Goal: Information Seeking & Learning: Find specific fact

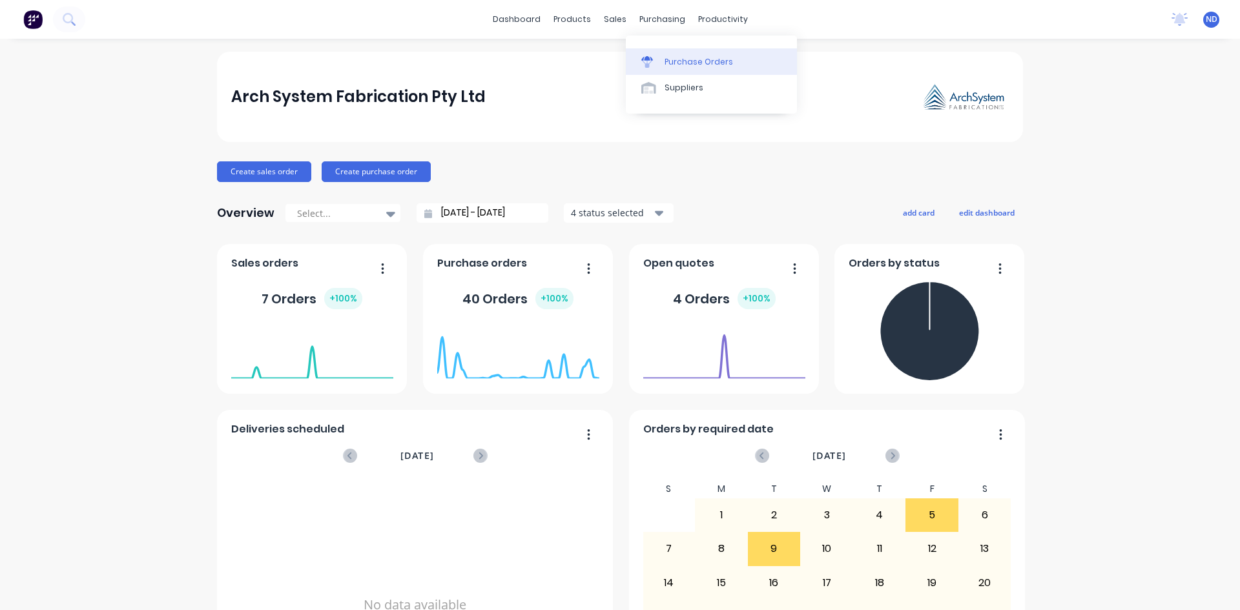
click at [690, 52] on link "Purchase Orders" at bounding box center [711, 61] width 171 height 26
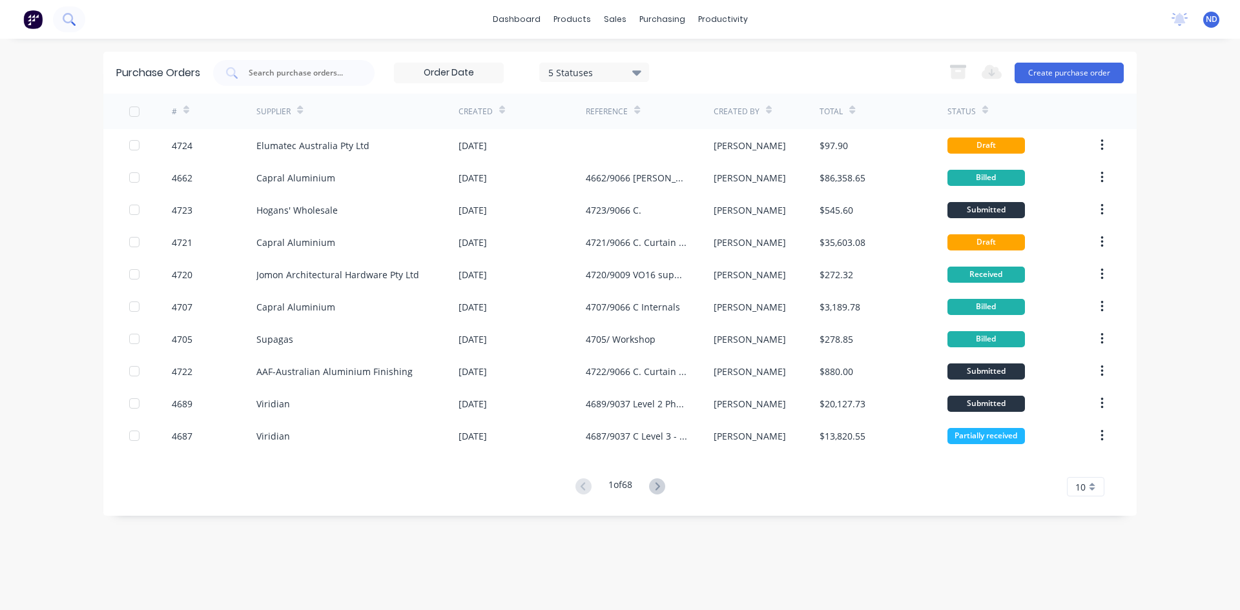
click at [67, 21] on icon at bounding box center [69, 19] width 12 height 12
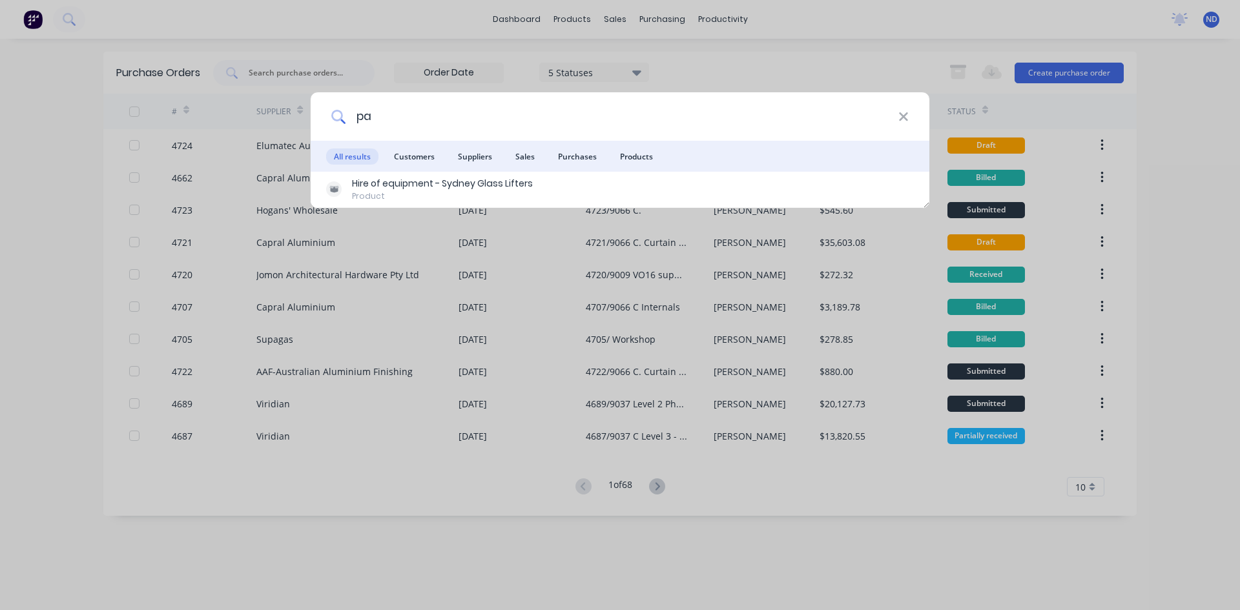
type input "p"
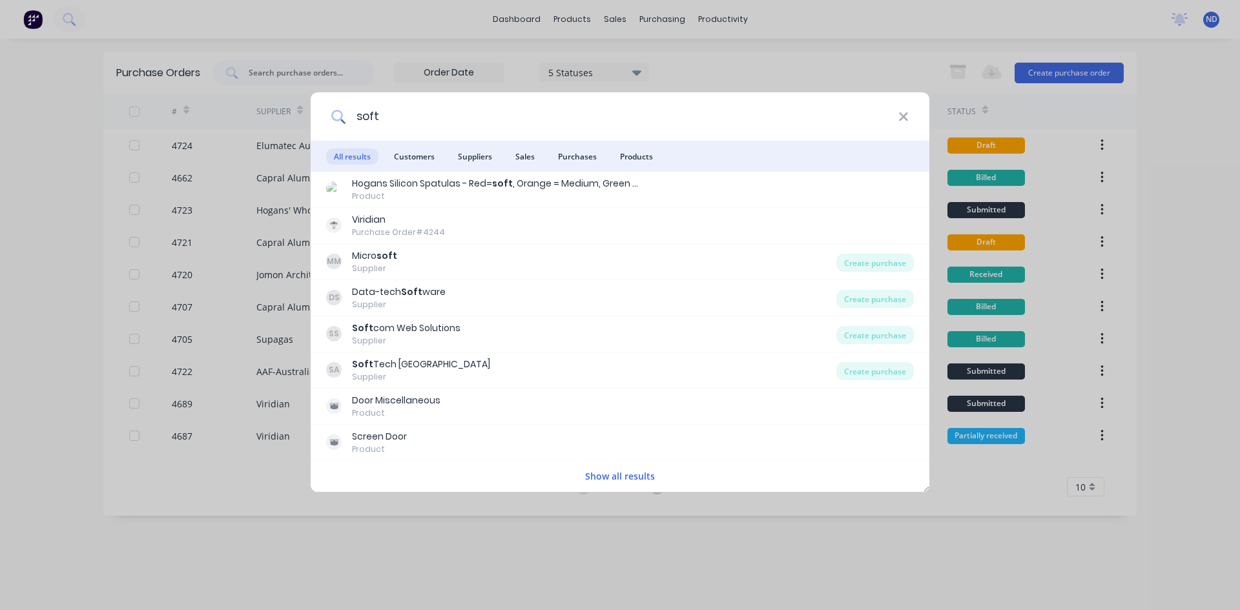
click at [384, 121] on input "soft" at bounding box center [621, 116] width 553 height 48
type input "soft"
click at [902, 120] on icon at bounding box center [903, 117] width 10 height 14
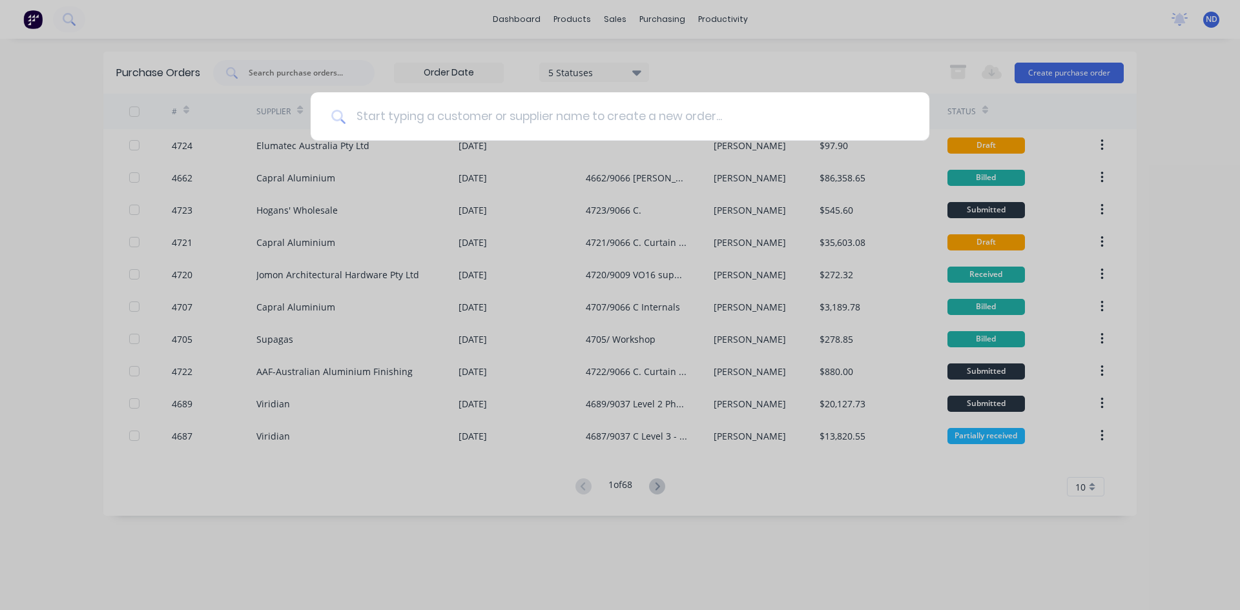
click at [759, 112] on input at bounding box center [626, 116] width 563 height 48
click at [828, 75] on div at bounding box center [620, 305] width 1240 height 610
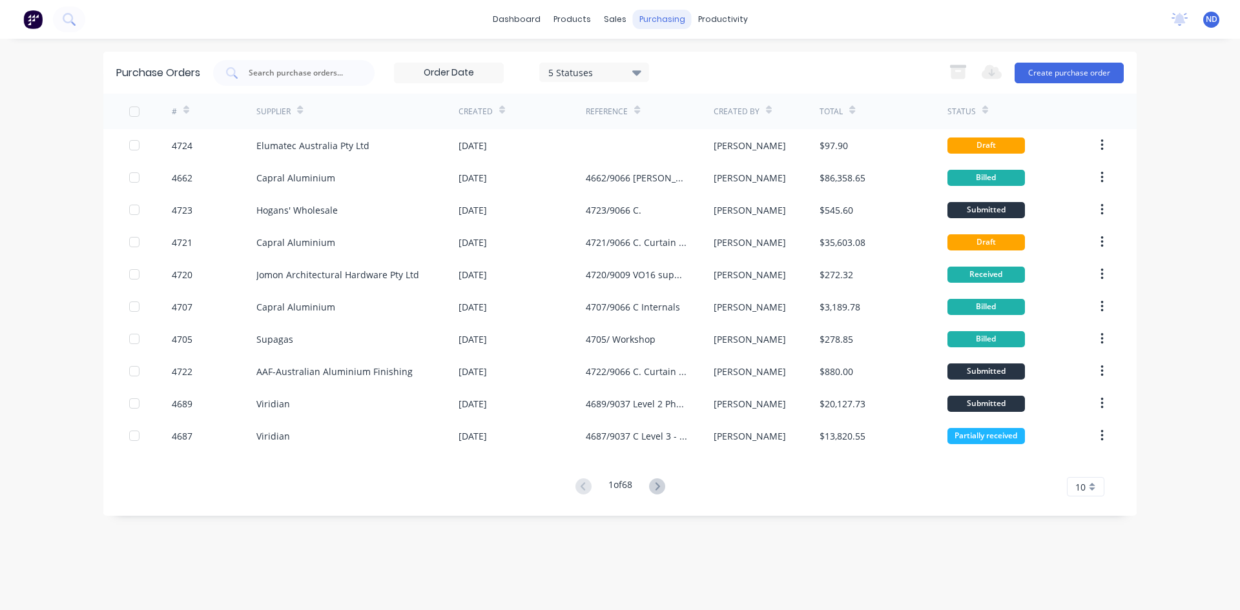
click at [664, 18] on div "purchasing" at bounding box center [662, 19] width 59 height 19
click at [677, 66] on div "Purchase Orders" at bounding box center [704, 62] width 68 height 12
click at [77, 21] on button at bounding box center [69, 19] width 32 height 26
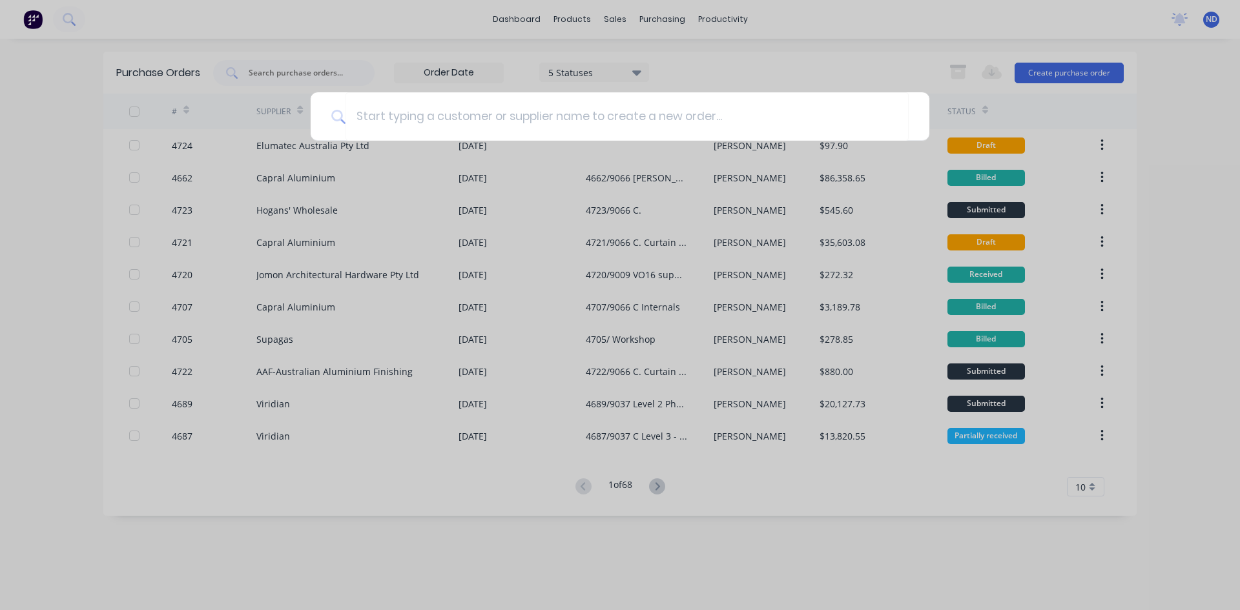
click at [786, 64] on div at bounding box center [620, 305] width 1240 height 610
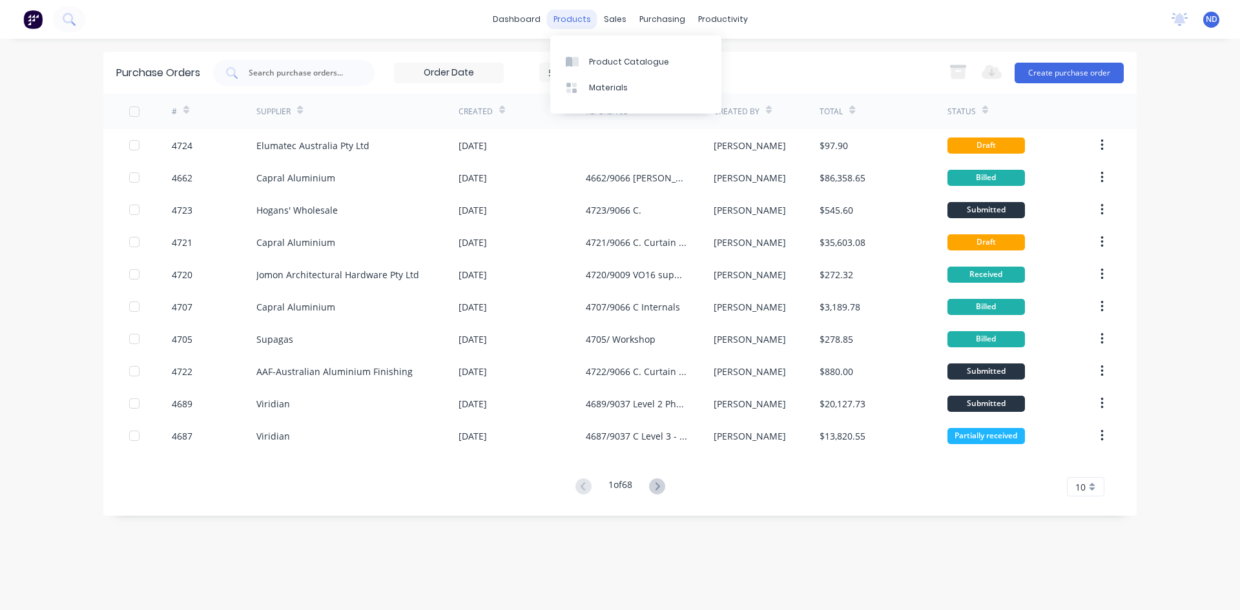
click at [569, 26] on div "products" at bounding box center [572, 19] width 50 height 19
click at [609, 68] on link "Product Catalogue" at bounding box center [635, 61] width 171 height 26
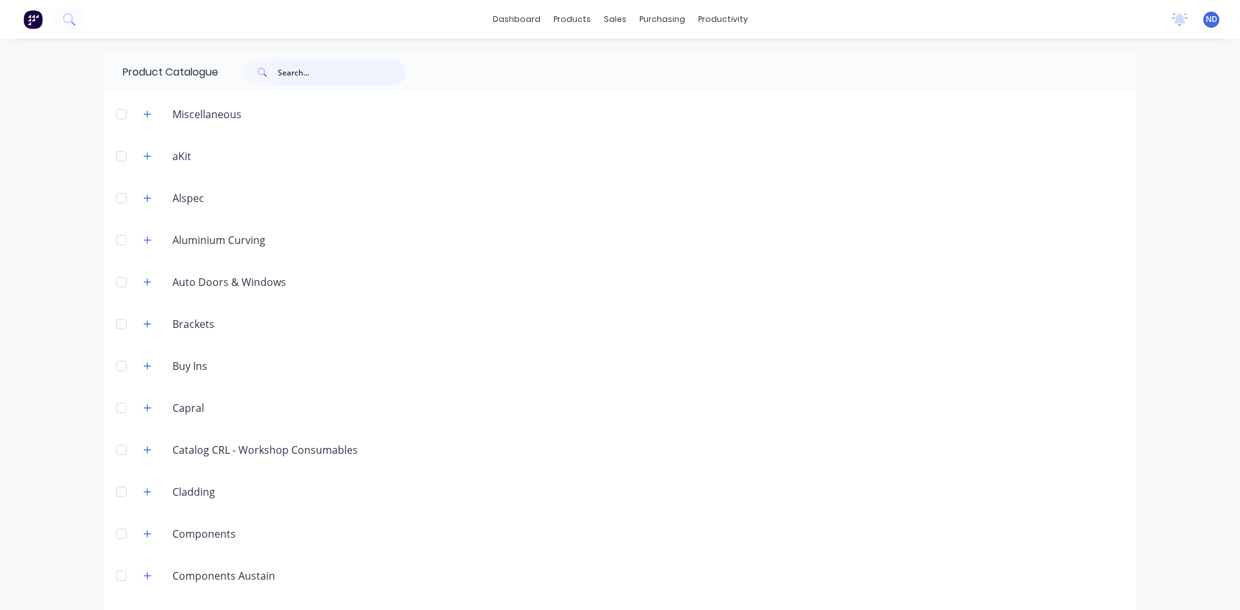
click at [296, 75] on input "text" at bounding box center [342, 72] width 128 height 26
click at [288, 72] on input "8g2084" at bounding box center [342, 72] width 128 height 26
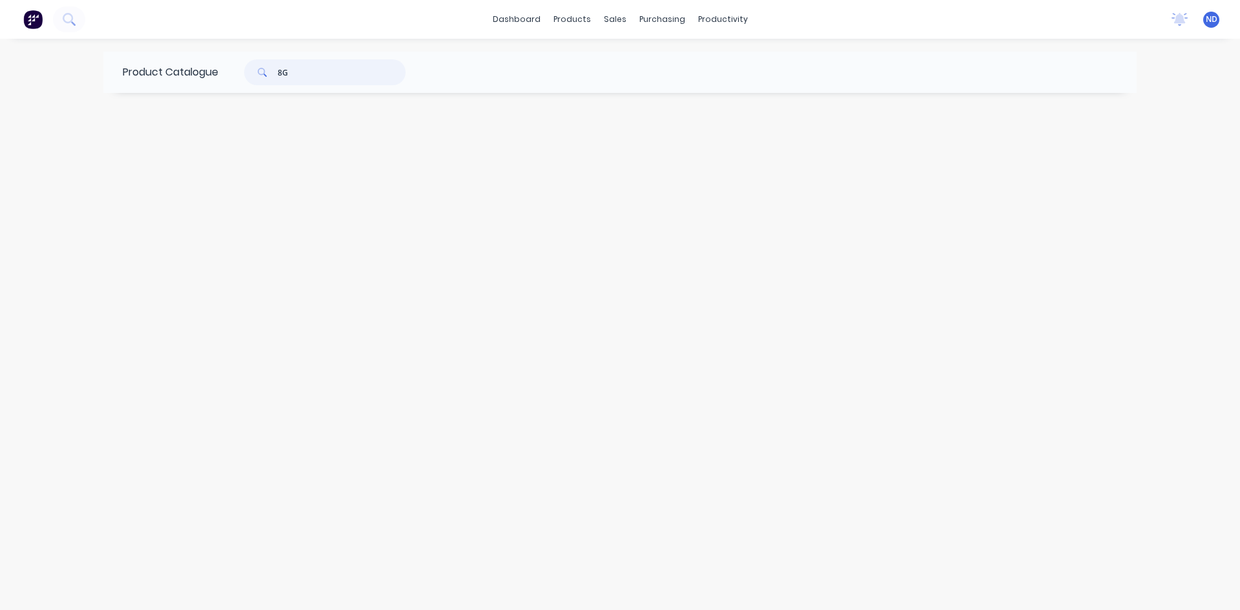
type input "8"
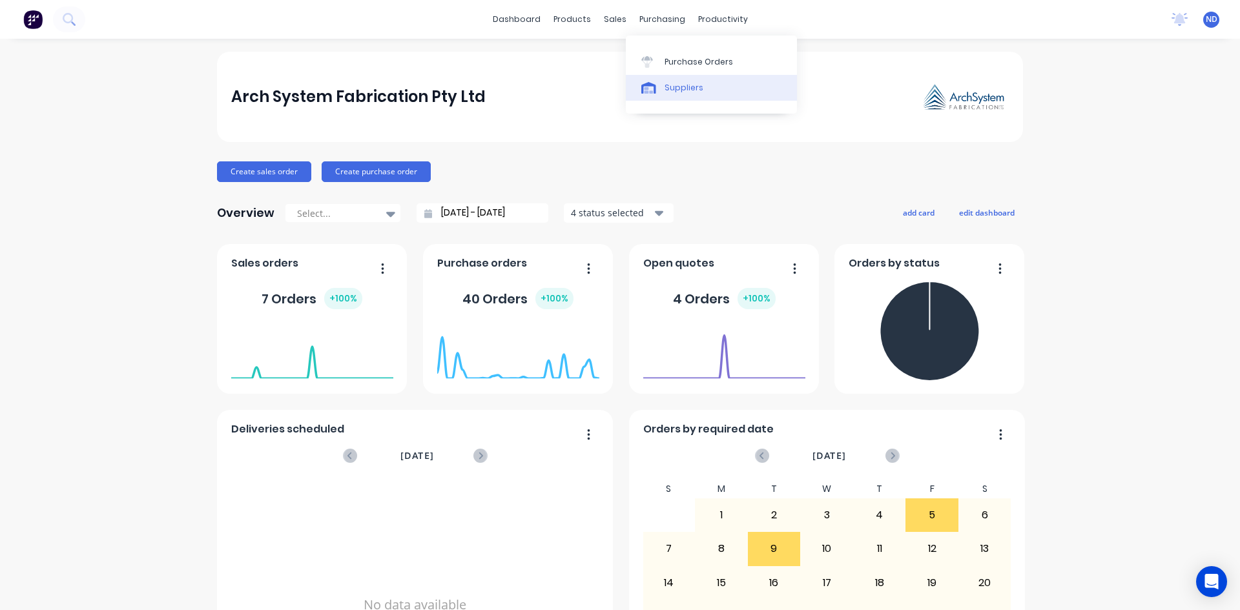
click at [661, 88] on link "Suppliers" at bounding box center [711, 88] width 171 height 26
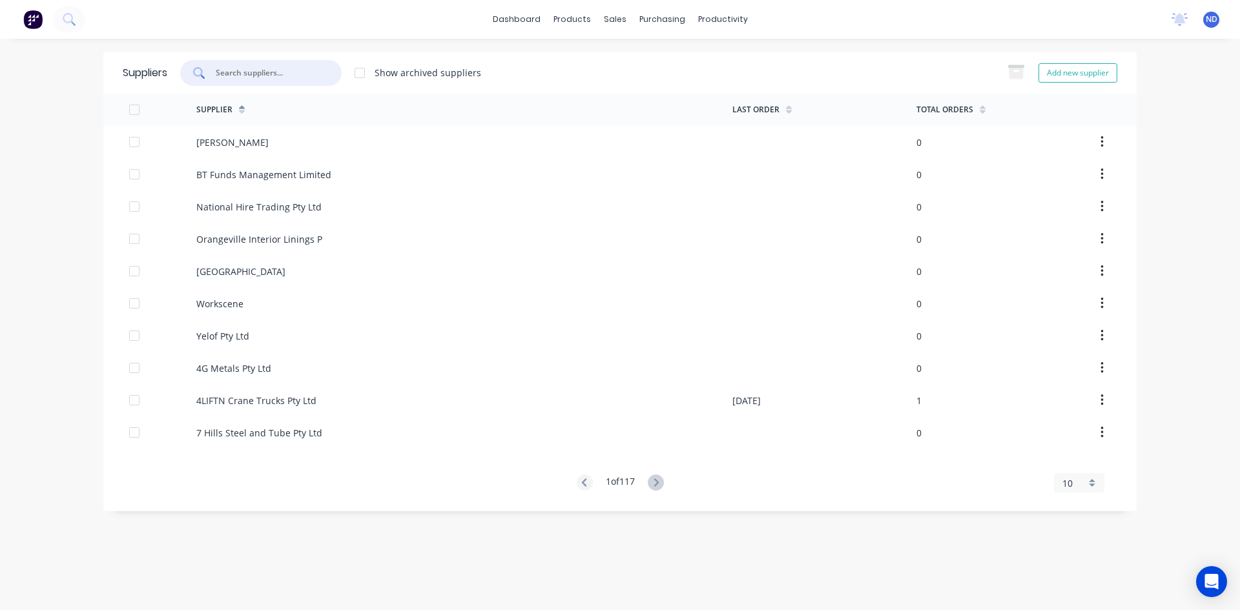
click at [263, 73] on input "text" at bounding box center [267, 72] width 107 height 13
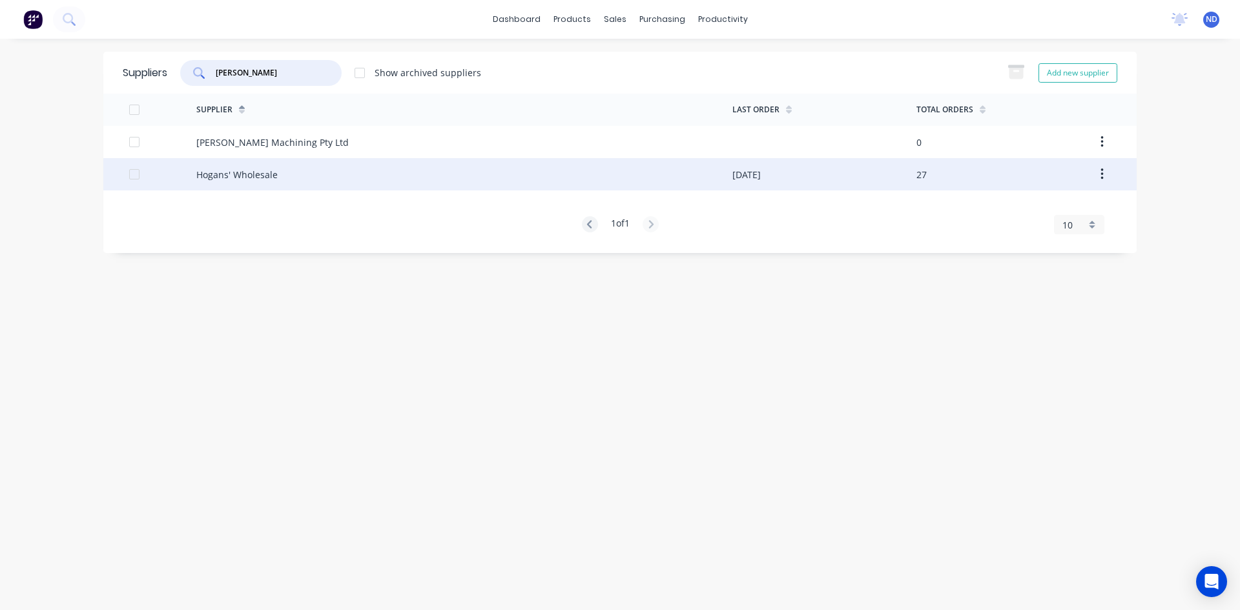
type input "[PERSON_NAME]"
click at [263, 168] on div "Hogans' Wholesale" at bounding box center [236, 175] width 81 height 14
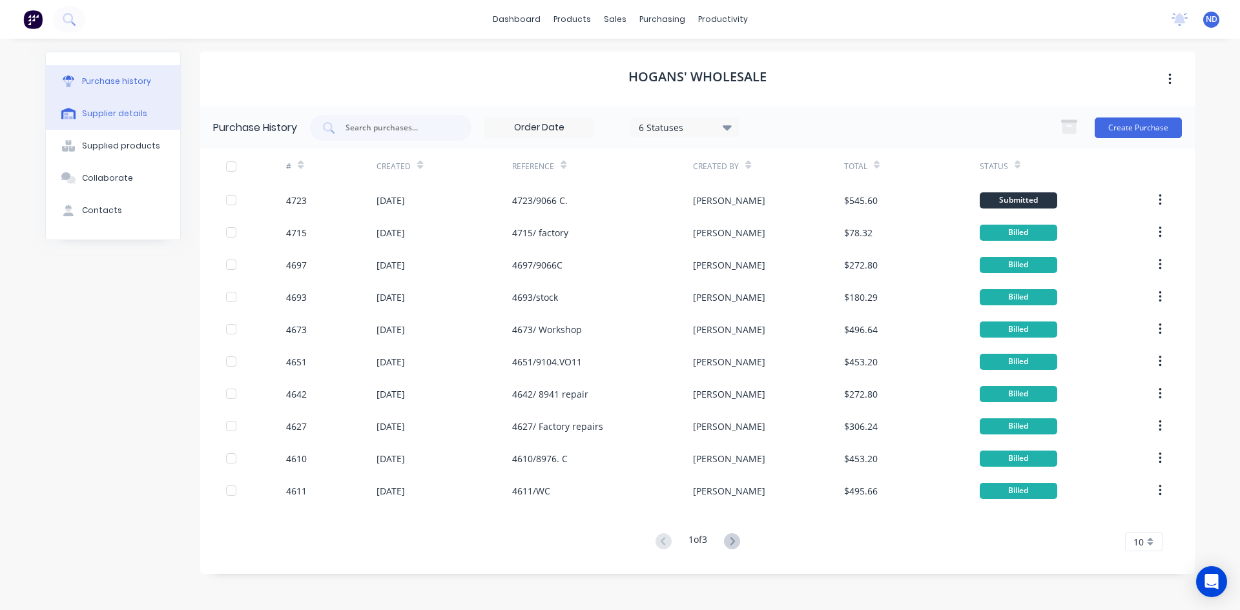
click at [130, 119] on div "Supplier details" at bounding box center [114, 114] width 65 height 12
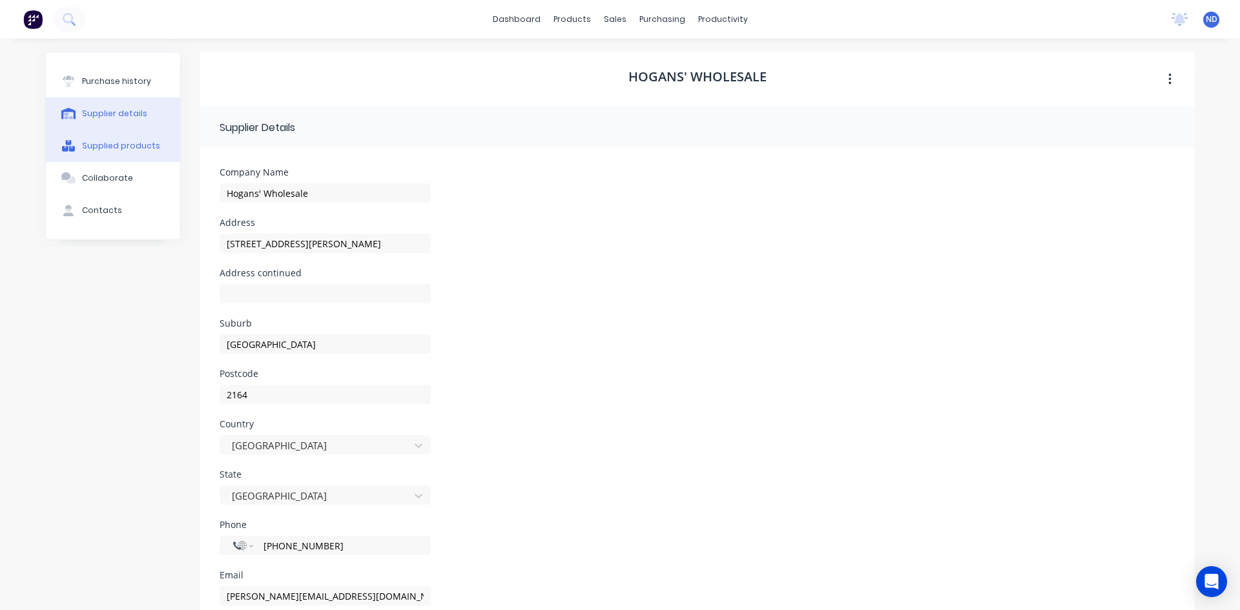
click at [129, 143] on div "Supplied products" at bounding box center [121, 146] width 78 height 12
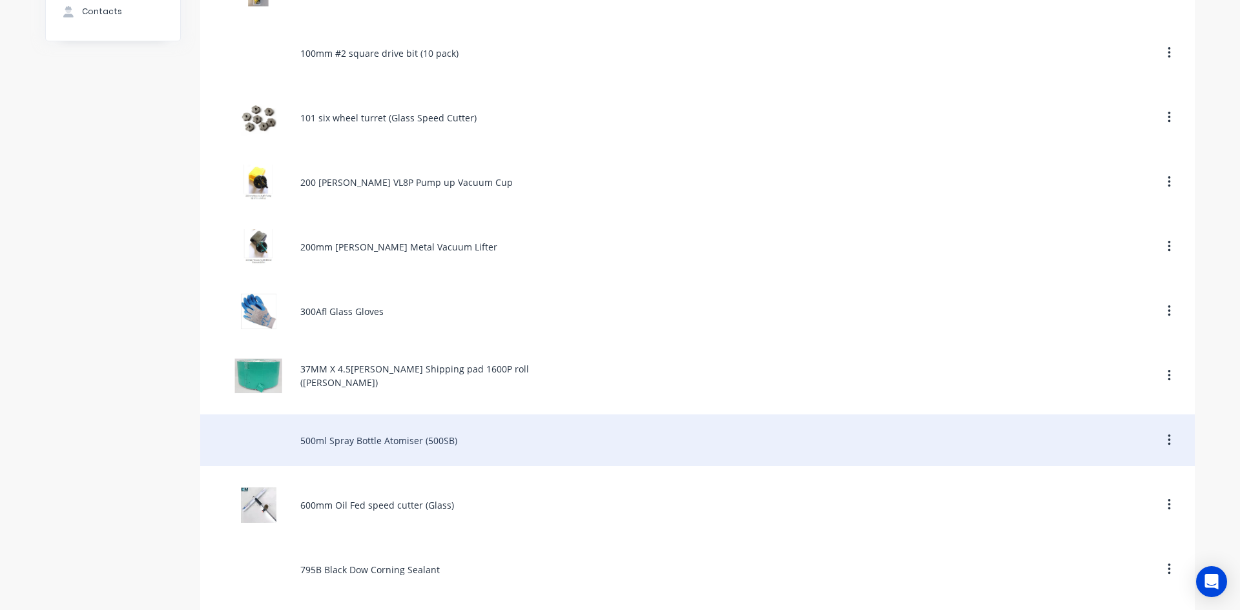
scroll to position [258, 0]
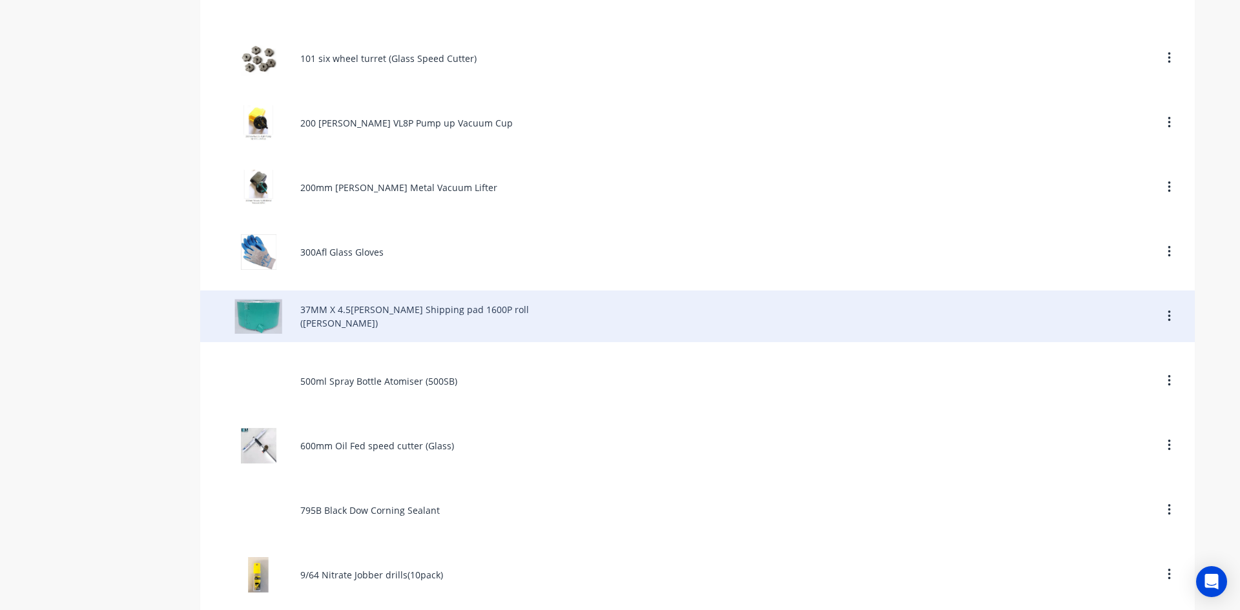
click at [396, 320] on div "37MM X 4.5[PERSON_NAME] Shipping pad 1600P roll ([PERSON_NAME])" at bounding box center [697, 317] width 994 height 52
